Goal: Information Seeking & Learning: Learn about a topic

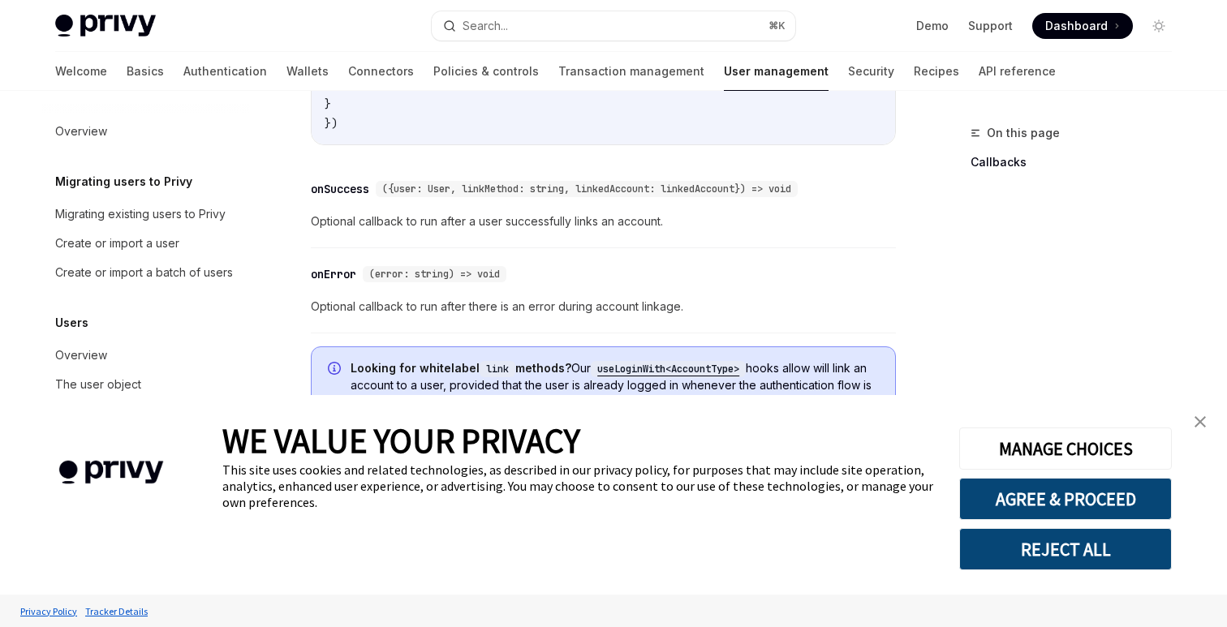
scroll to position [2032, 0]
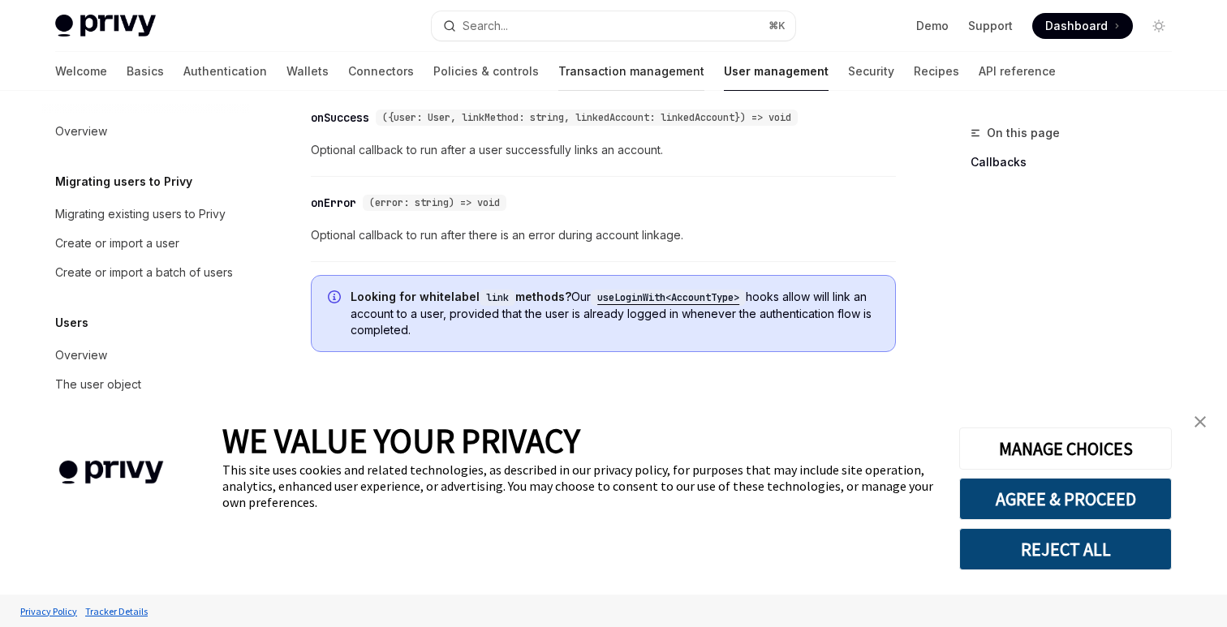
click at [563, 67] on link "Transaction management" at bounding box center [631, 71] width 146 height 39
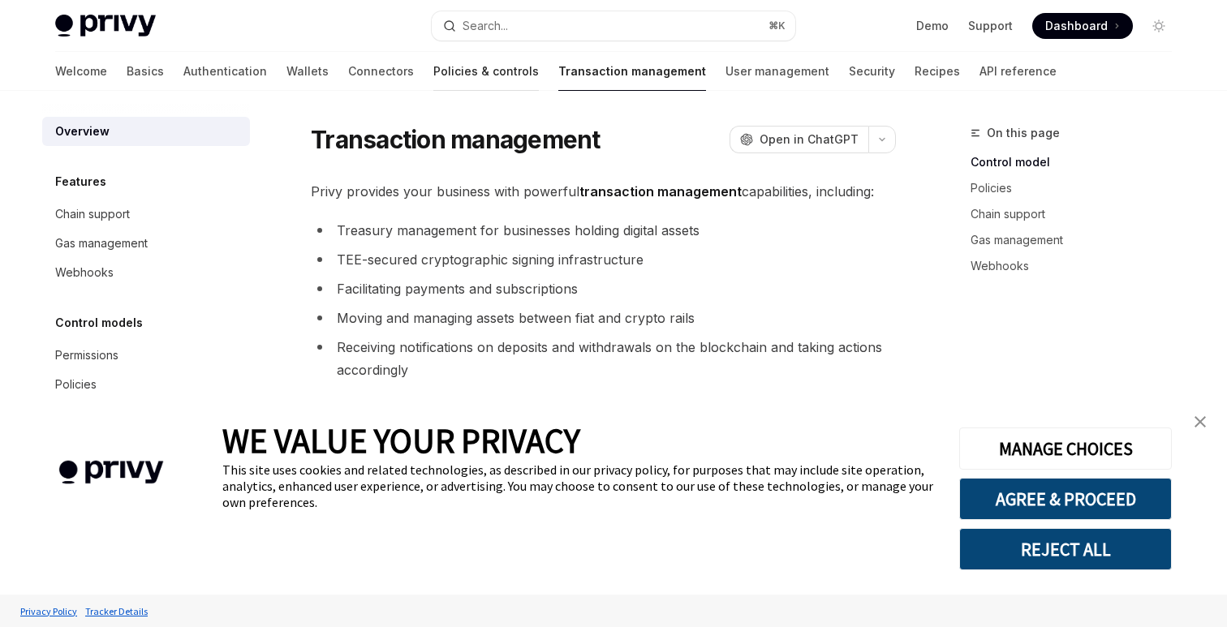
click at [433, 84] on link "Policies & controls" at bounding box center [486, 71] width 106 height 39
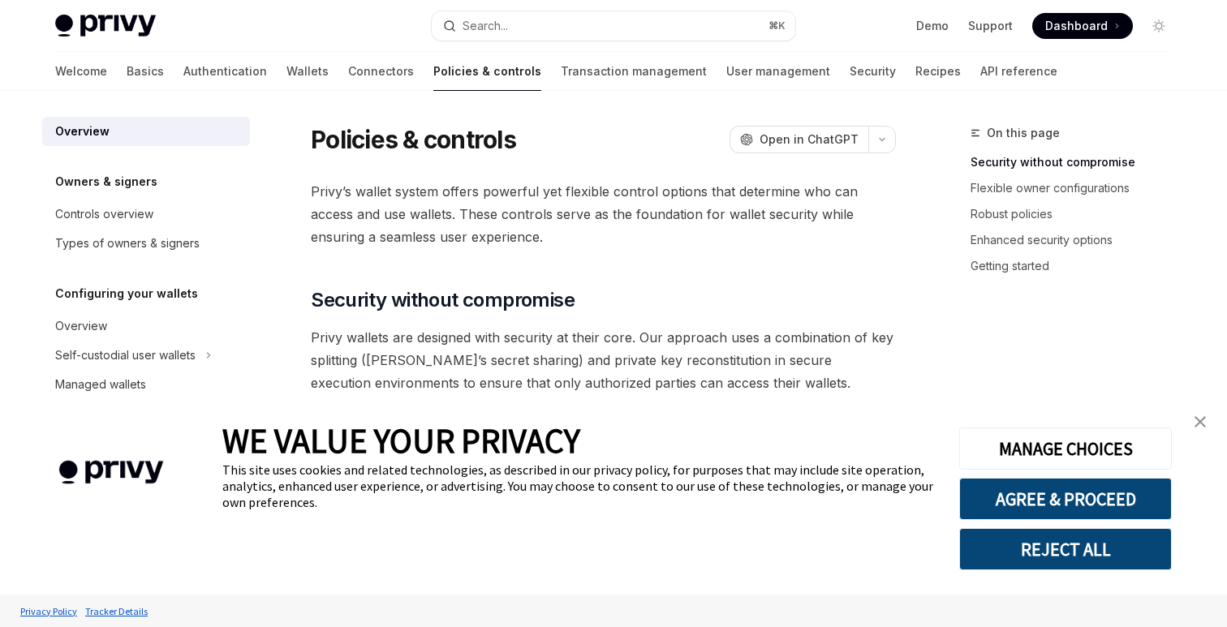
scroll to position [618, 0]
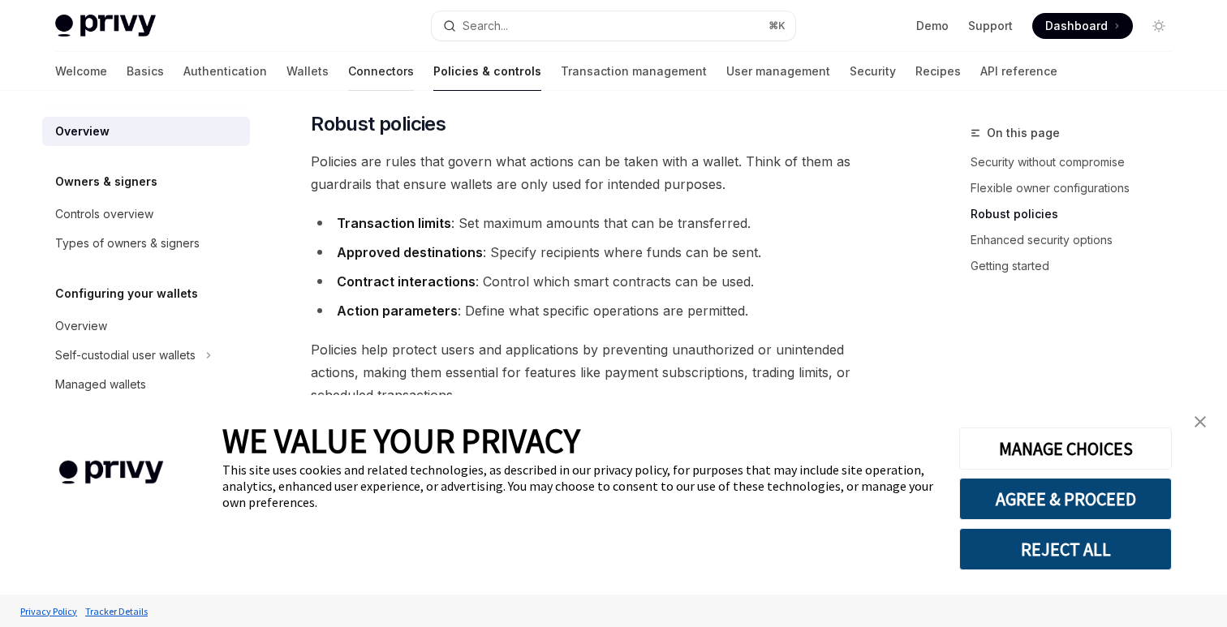
click at [348, 73] on link "Connectors" at bounding box center [381, 71] width 66 height 39
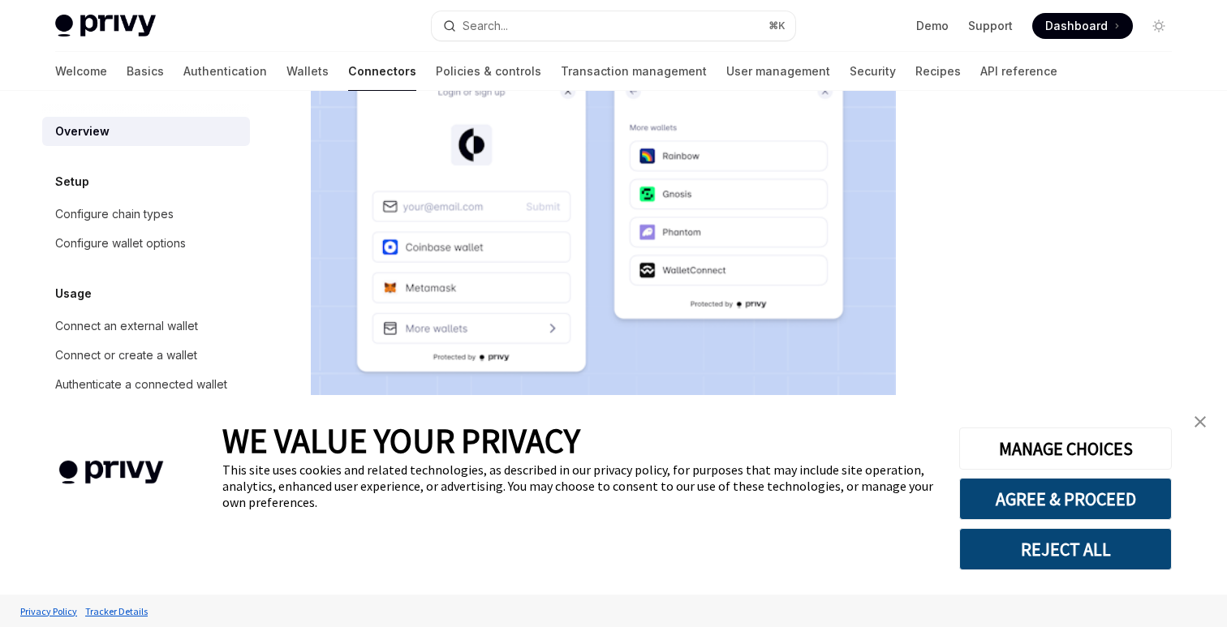
scroll to position [434, 0]
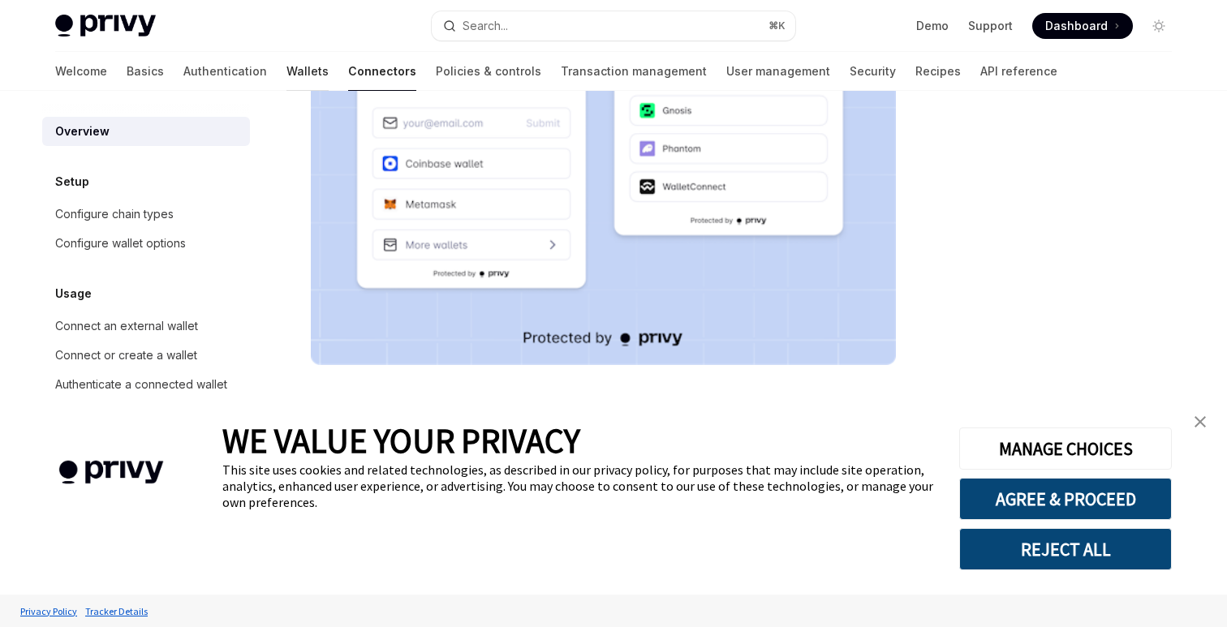
click at [287, 62] on link "Wallets" at bounding box center [308, 71] width 42 height 39
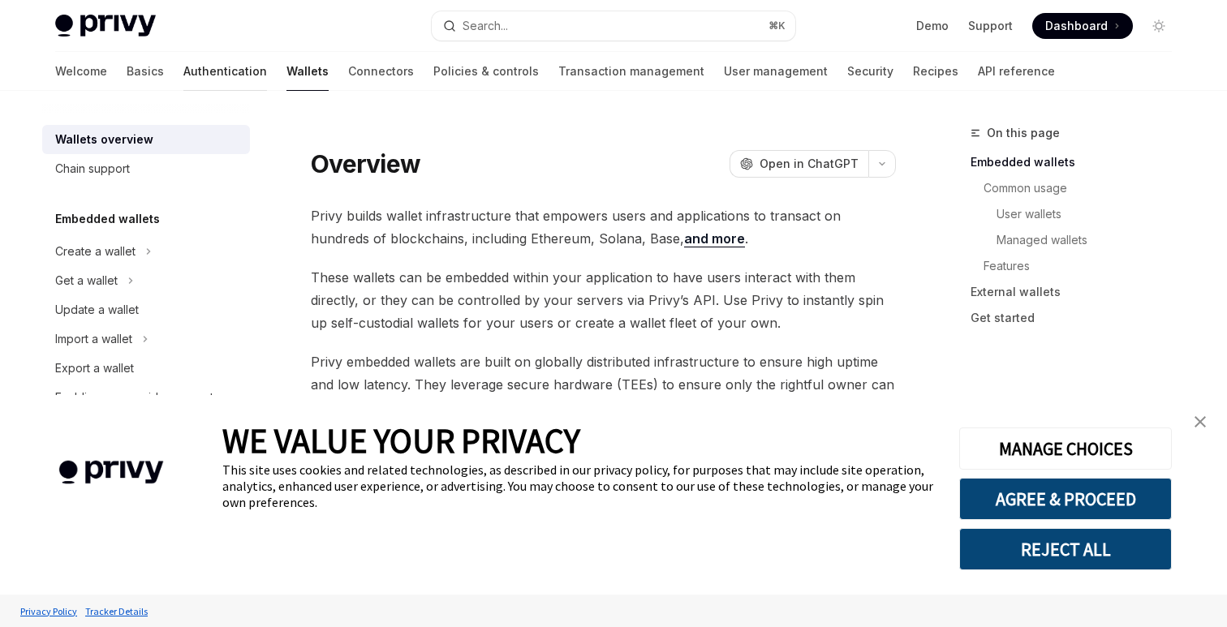
click at [183, 62] on link "Authentication" at bounding box center [225, 71] width 84 height 39
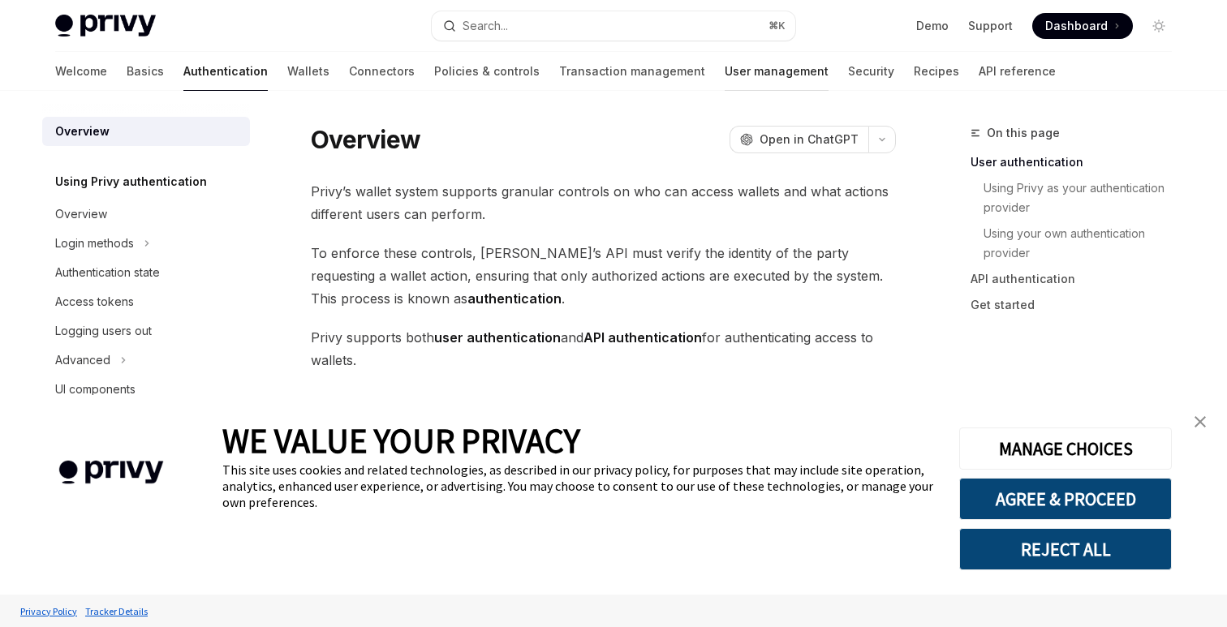
click at [725, 64] on link "User management" at bounding box center [777, 71] width 104 height 39
type textarea "*"
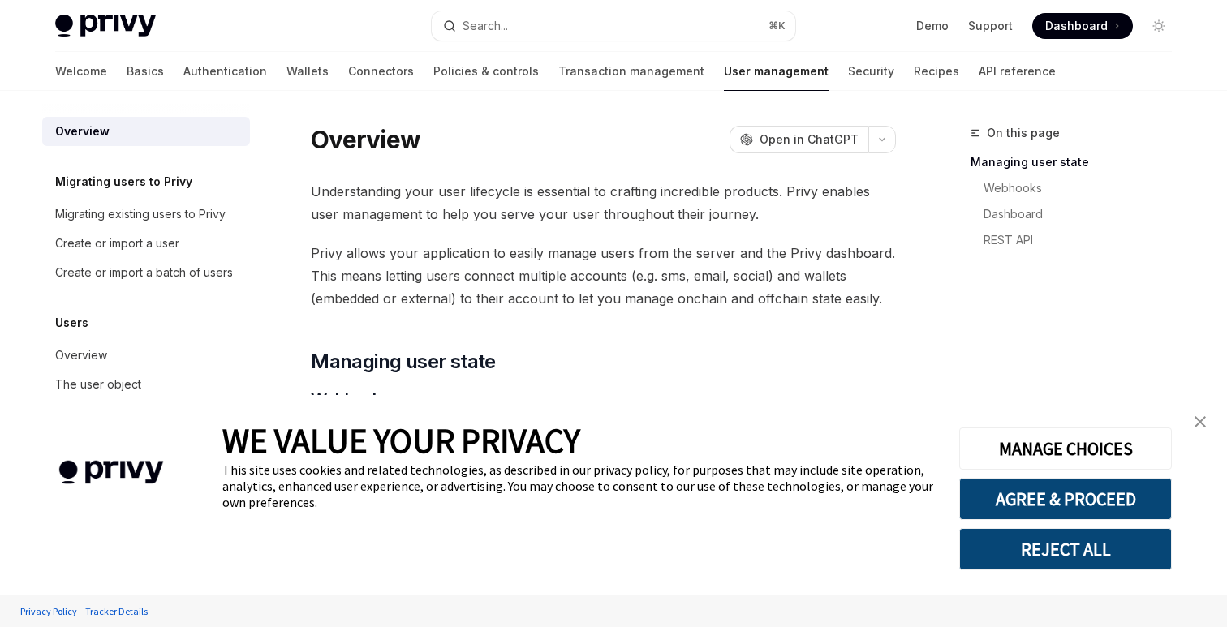
scroll to position [403, 0]
